Goal: Contribute content: Contribute content

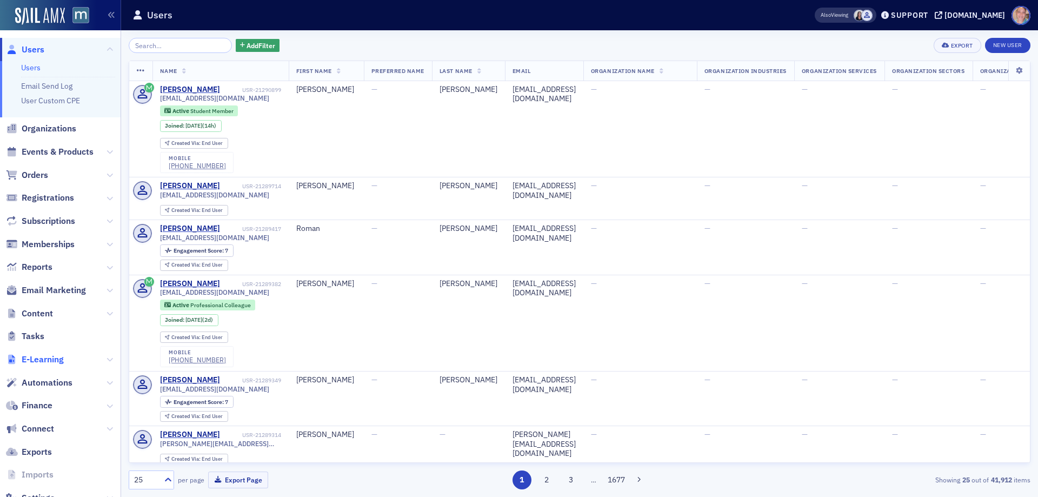
click at [32, 358] on span "E-Learning" at bounding box center [43, 360] width 42 height 12
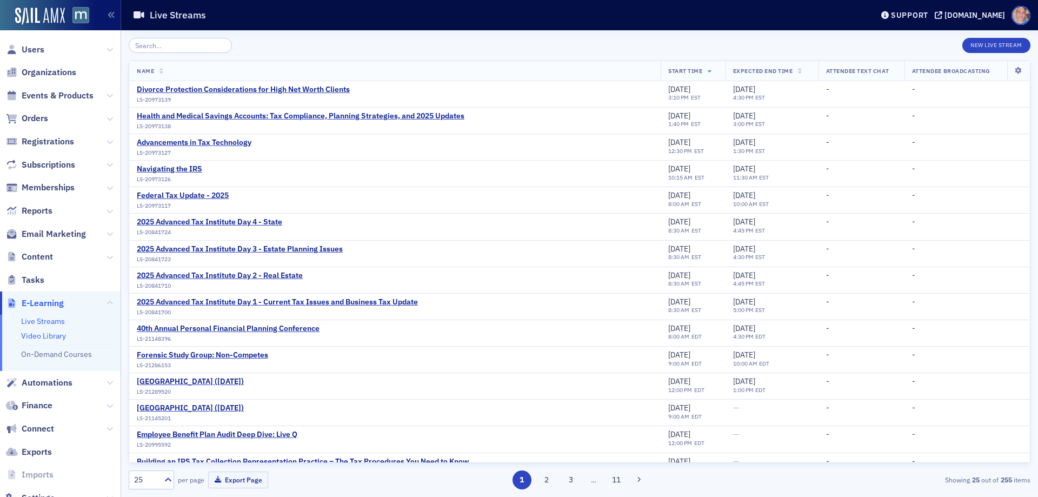
click at [58, 334] on link "Video Library" at bounding box center [43, 336] width 45 height 10
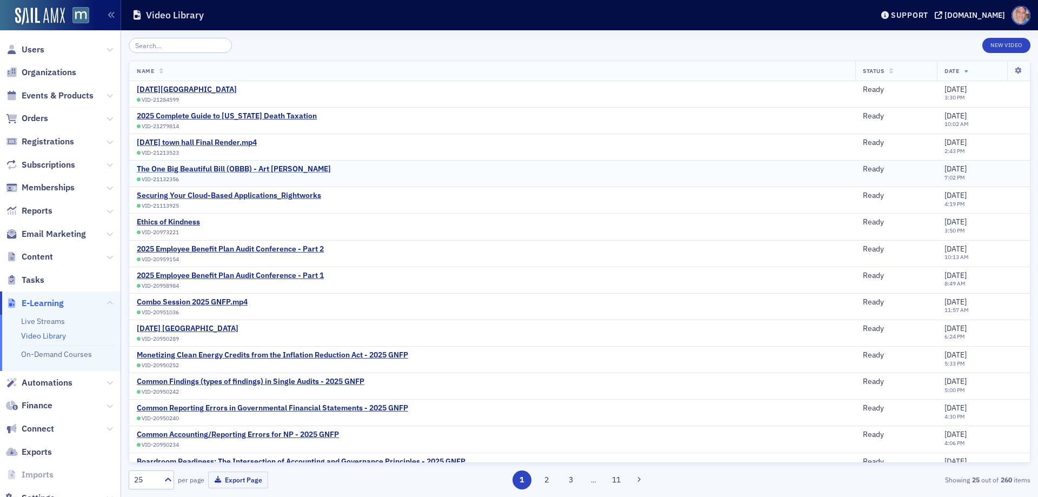
click at [175, 169] on div "The One Big Beautiful Bill (OBBB) - Art [PERSON_NAME]" at bounding box center [234, 169] width 194 height 10
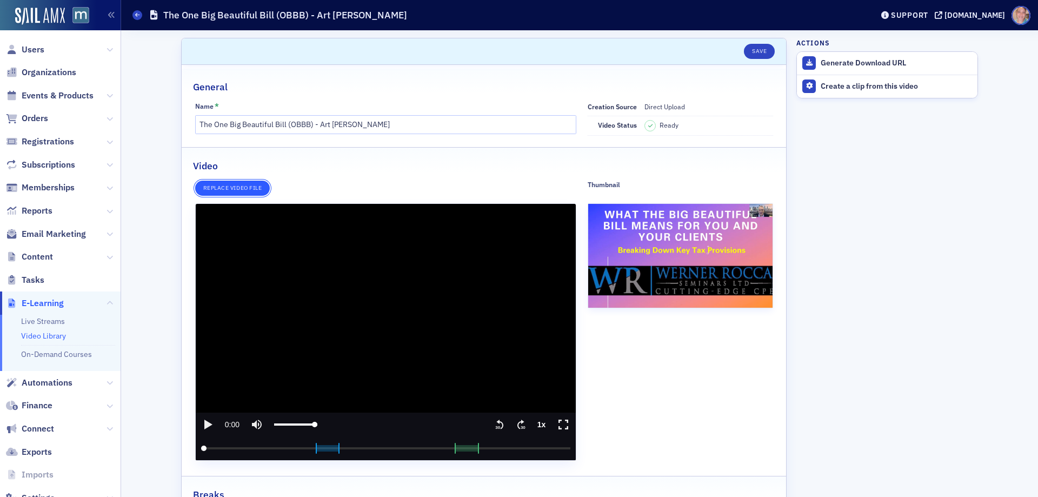
click at [229, 187] on button "Replace video file" at bounding box center [232, 188] width 75 height 15
click at [36, 332] on link "Video Library" at bounding box center [43, 336] width 45 height 10
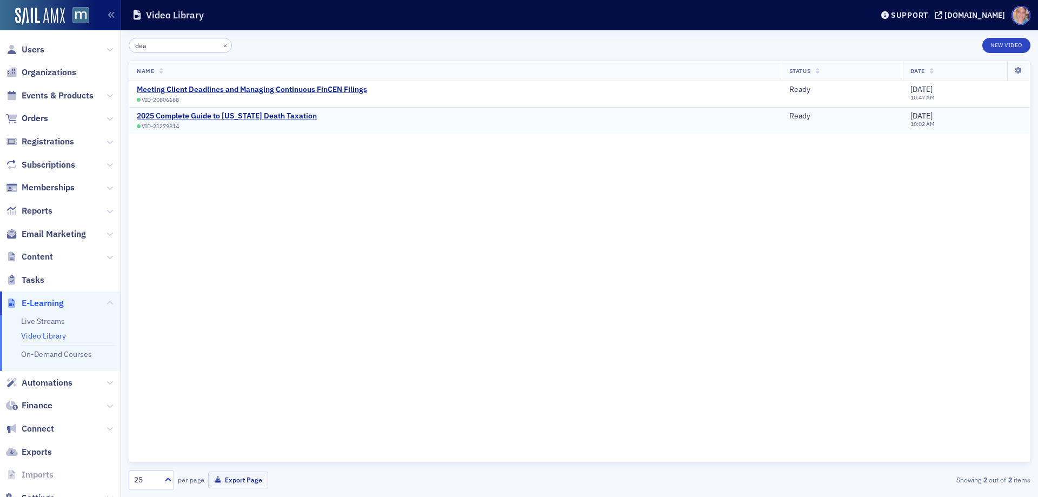
type input "dea"
click at [185, 115] on div "2025 Complete Guide to [US_STATE] Death Taxation" at bounding box center [227, 116] width 180 height 10
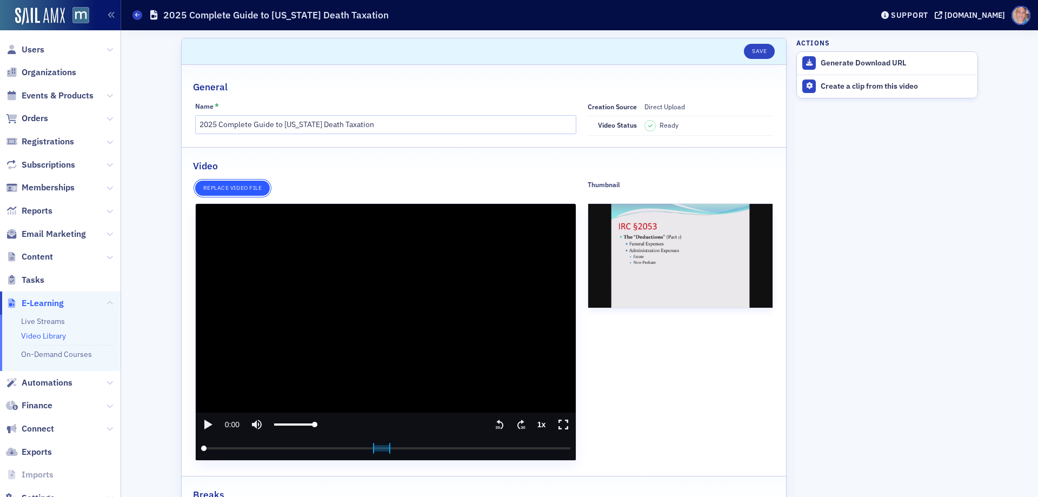
click at [241, 186] on button "Replace video file" at bounding box center [232, 188] width 75 height 15
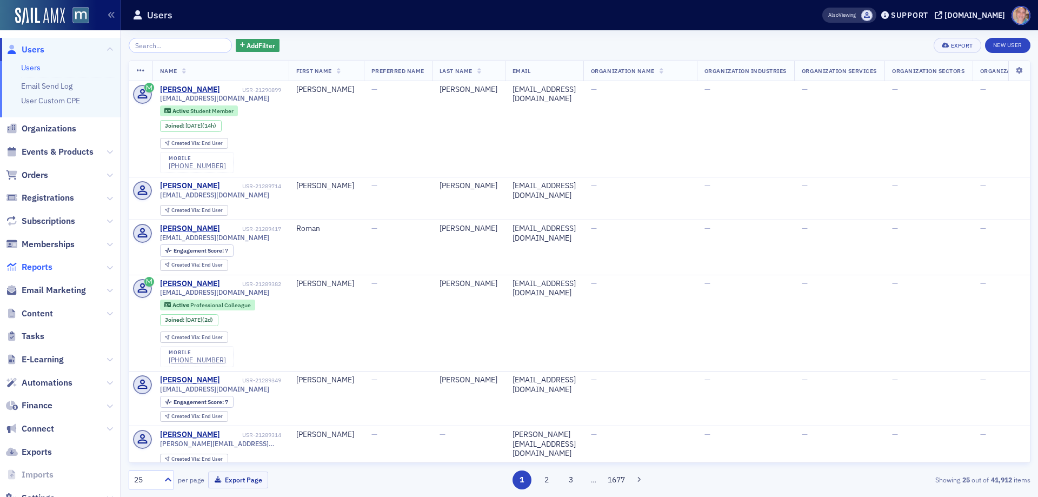
click at [38, 265] on span "Reports" at bounding box center [37, 267] width 31 height 12
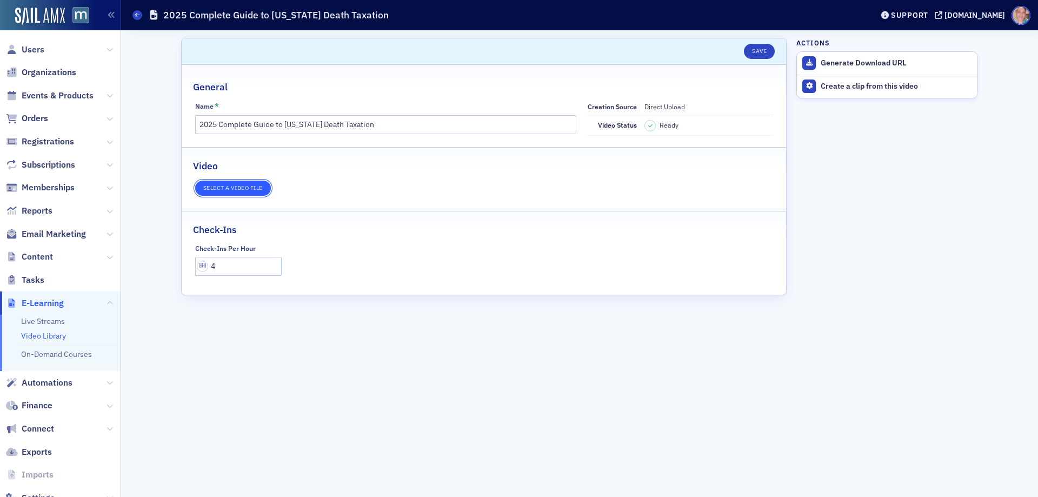
click at [243, 188] on button "Select a video file" at bounding box center [233, 188] width 76 height 15
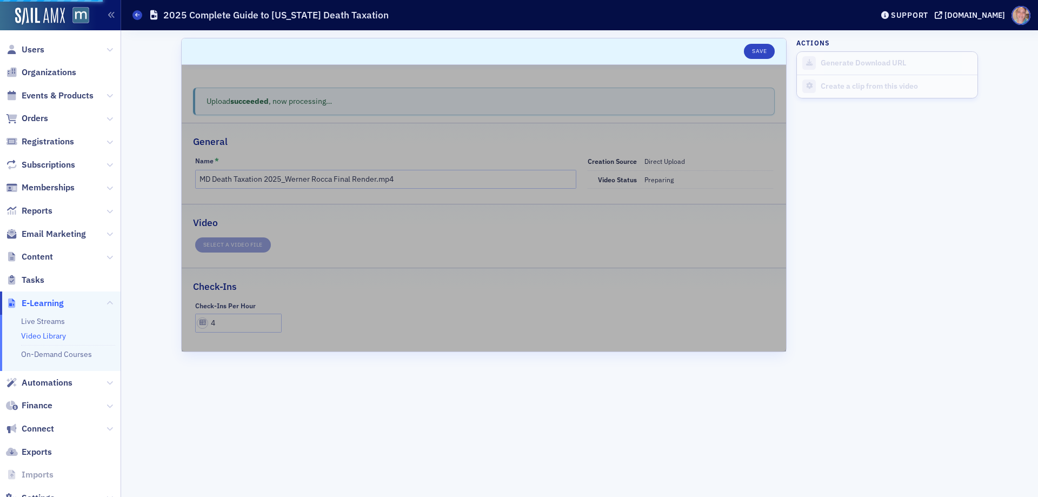
type input "2025 Complete Guide to [US_STATE] Death Taxation"
